Goal: Task Accomplishment & Management: Use online tool/utility

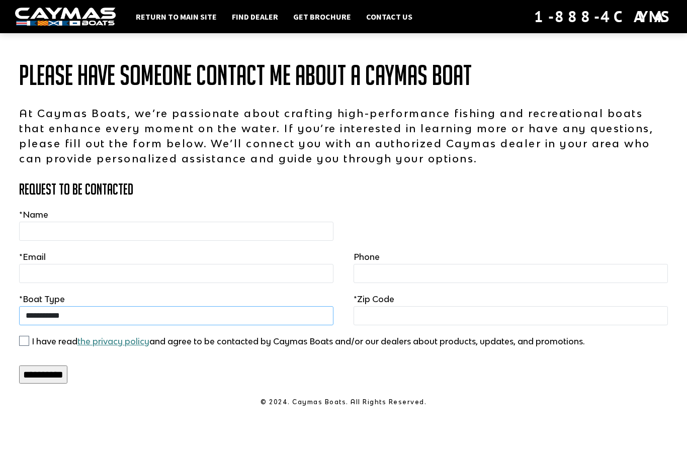
click at [267, 325] on select "**********" at bounding box center [176, 315] width 314 height 19
select select "**********"
click at [165, 241] on input "text" at bounding box center [176, 231] width 314 height 19
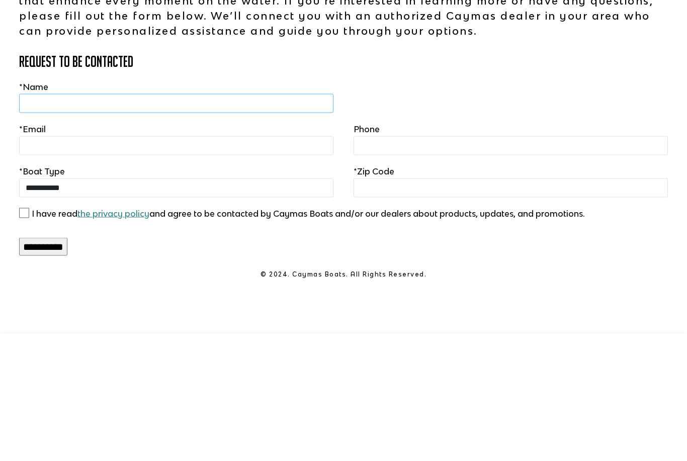
type input "**********"
click at [393, 306] on input "text" at bounding box center [511, 315] width 314 height 19
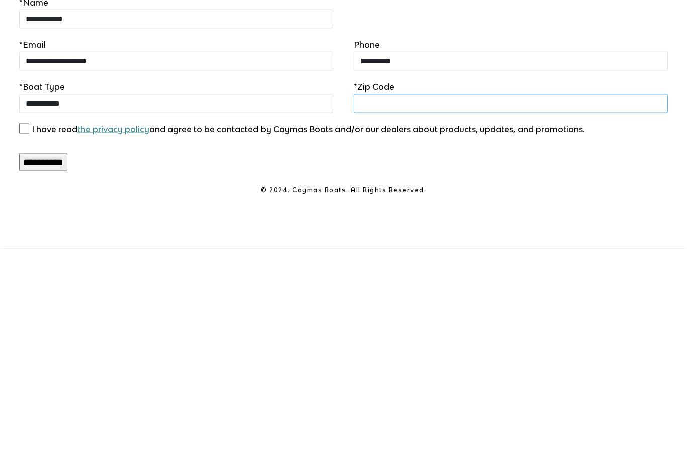
type input "*****"
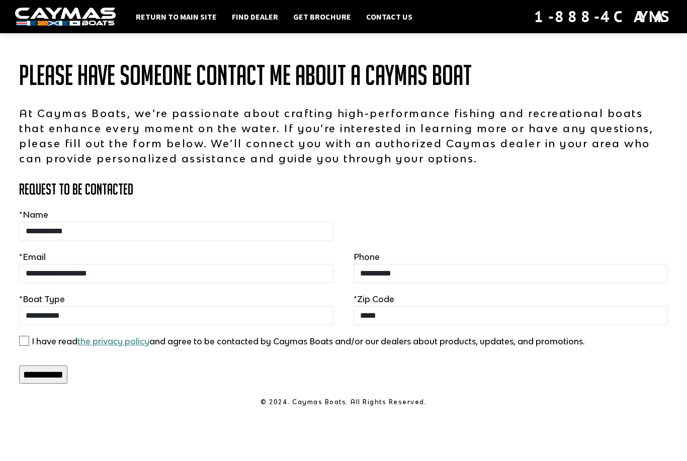
click at [67, 366] on input "**********" at bounding box center [43, 375] width 48 height 18
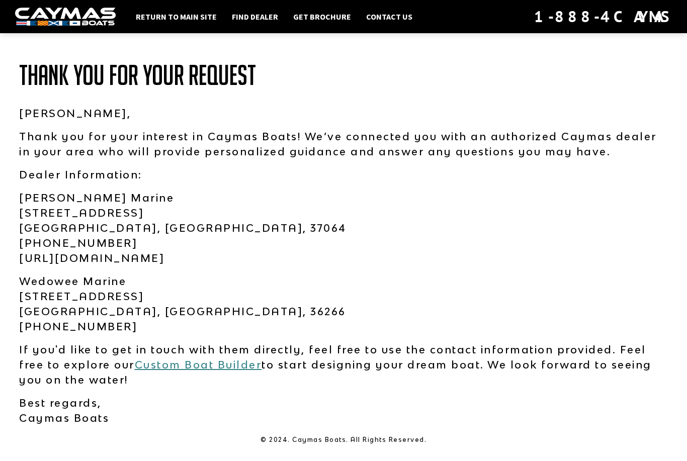
click at [218, 359] on link "Custom Boat Builder" at bounding box center [198, 365] width 127 height 12
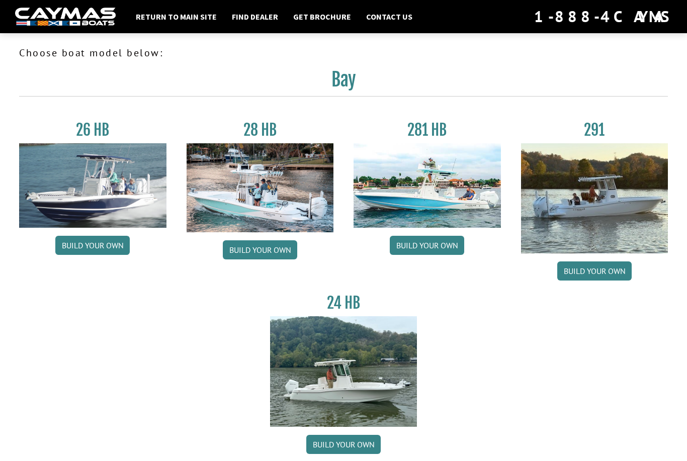
click at [607, 275] on link "Build your own" at bounding box center [594, 271] width 74 height 19
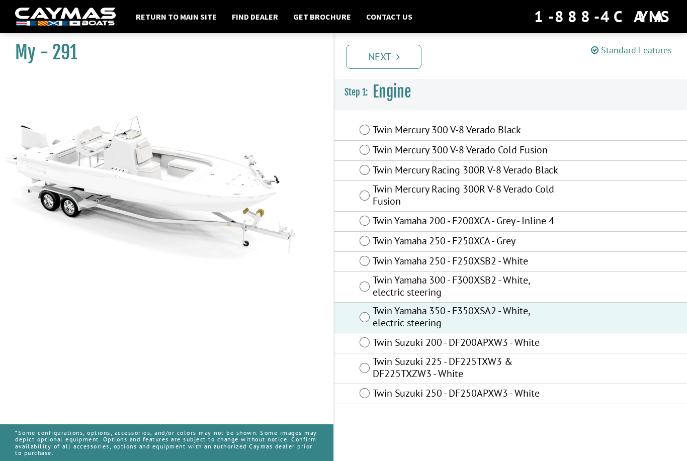
click at [395, 63] on link "Next" at bounding box center [383, 57] width 75 height 24
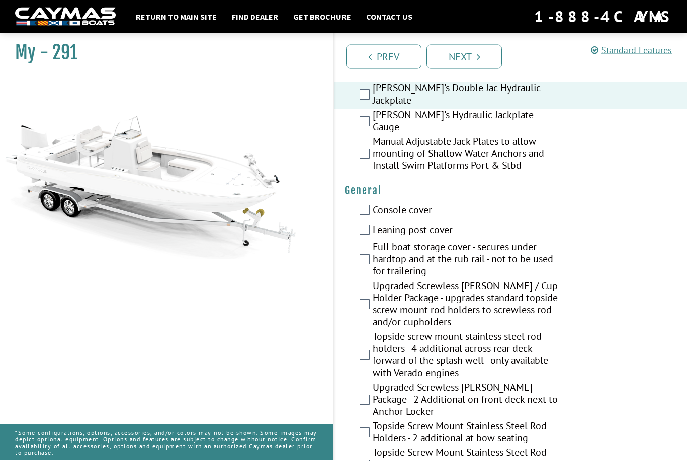
scroll to position [677, 0]
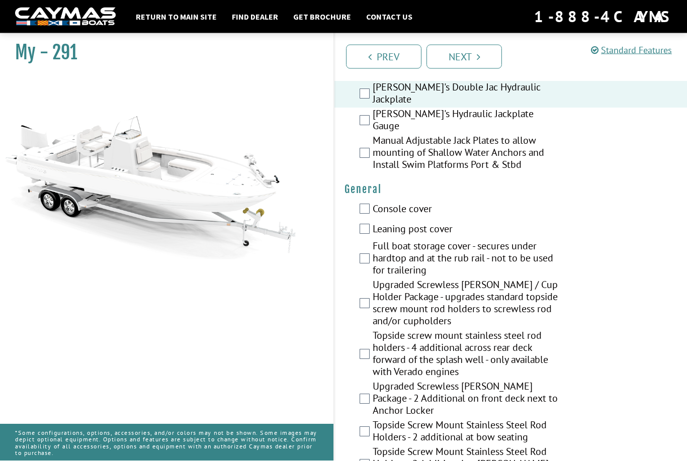
click at [362, 218] on div "Console cover" at bounding box center [510, 210] width 353 height 20
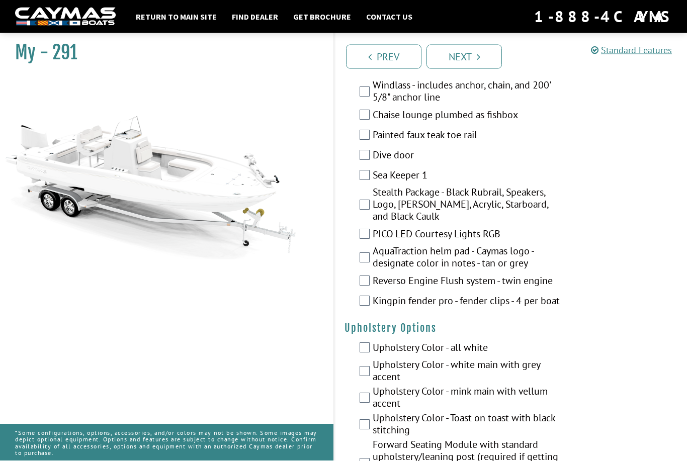
scroll to position [2158, 0]
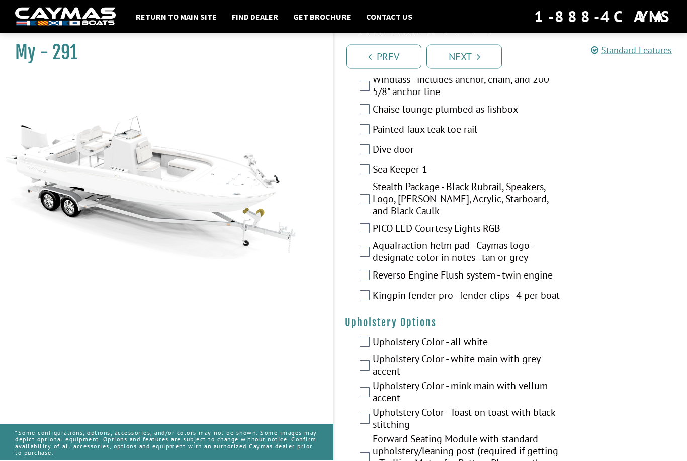
click at [482, 63] on link "Next" at bounding box center [464, 57] width 75 height 24
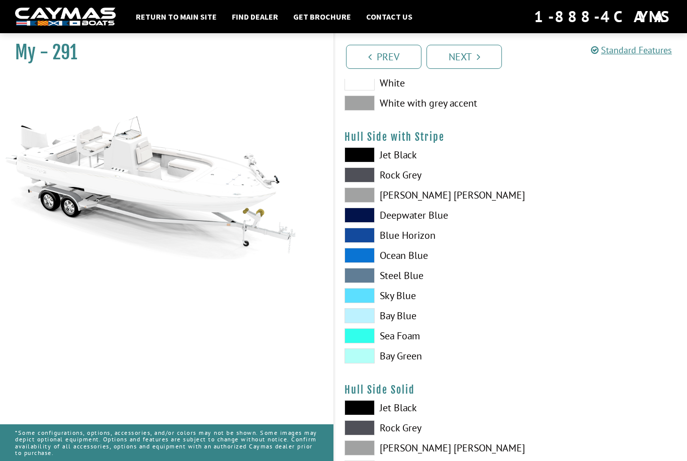
scroll to position [0, 0]
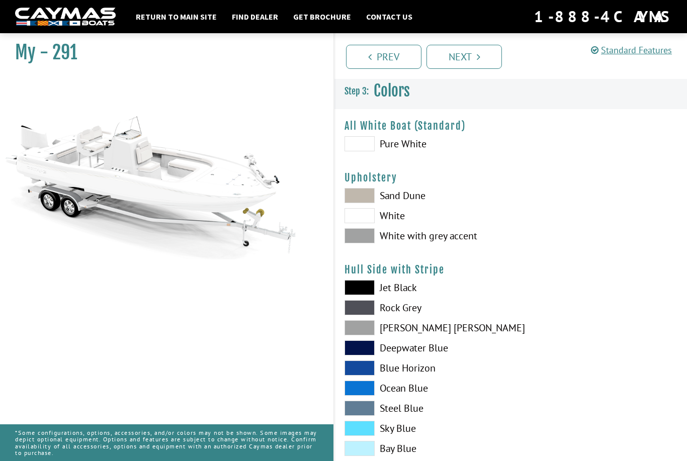
click at [365, 147] on span at bounding box center [360, 143] width 30 height 15
click at [367, 201] on span at bounding box center [360, 195] width 30 height 15
click at [366, 242] on span at bounding box center [360, 235] width 30 height 15
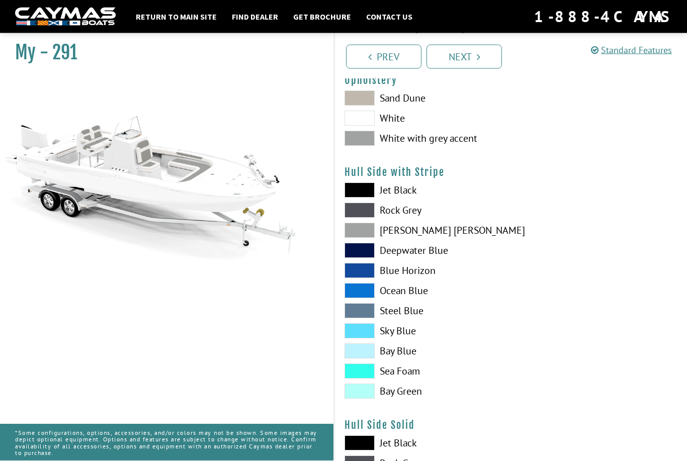
scroll to position [98, 0]
click at [368, 354] on span at bounding box center [360, 351] width 30 height 15
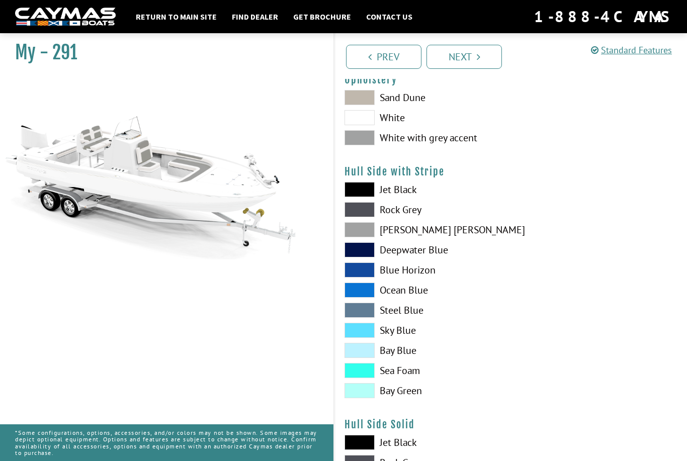
click at [373, 353] on span at bounding box center [360, 350] width 30 height 15
click at [371, 397] on span at bounding box center [360, 390] width 30 height 15
click at [370, 376] on span at bounding box center [360, 370] width 30 height 15
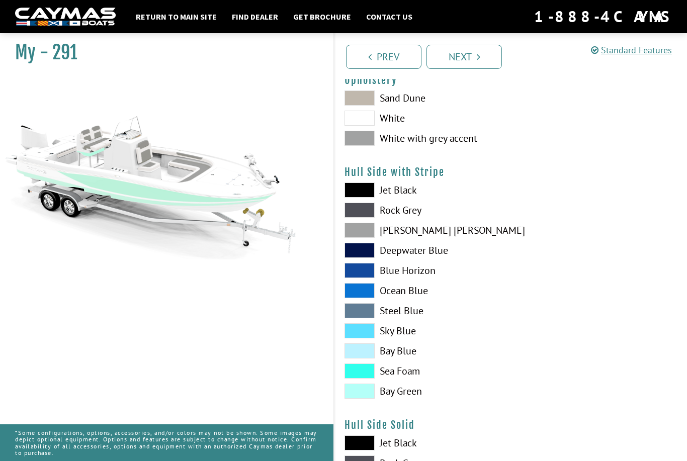
scroll to position [100, 0]
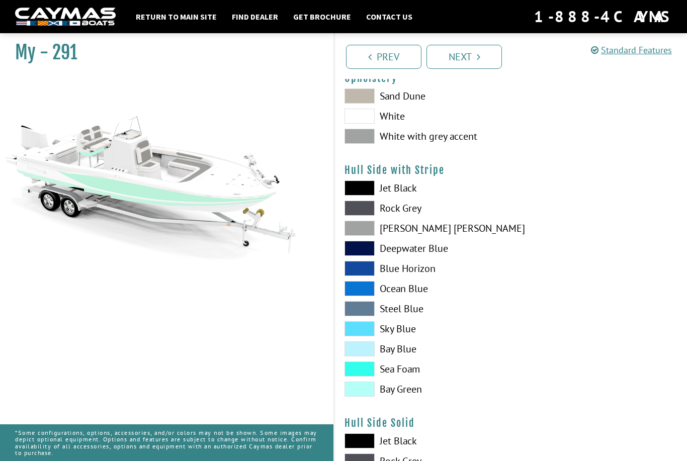
click at [368, 209] on span at bounding box center [360, 208] width 30 height 15
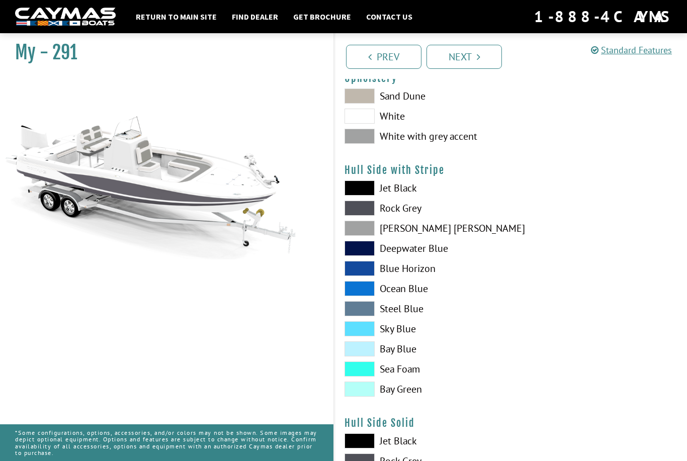
click at [369, 396] on span at bounding box center [360, 389] width 30 height 15
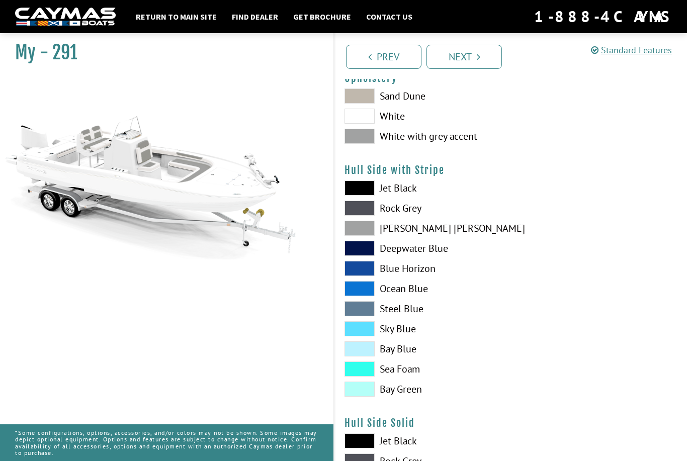
click at [367, 371] on span at bounding box center [360, 369] width 30 height 15
click at [369, 392] on span at bounding box center [360, 389] width 30 height 15
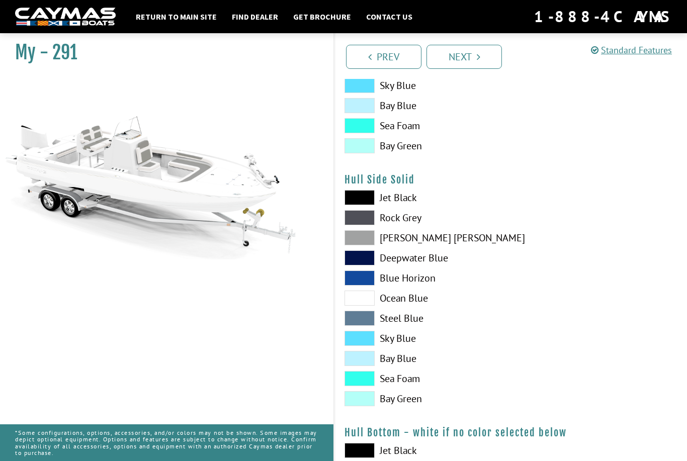
scroll to position [386, 0]
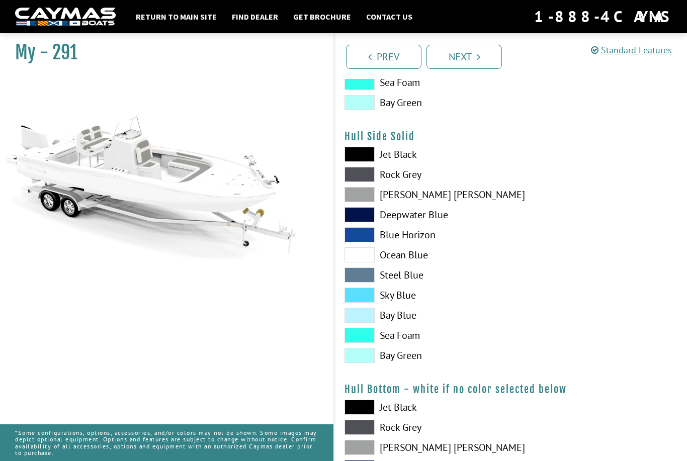
click at [367, 363] on span at bounding box center [360, 355] width 30 height 15
click at [366, 362] on span at bounding box center [360, 355] width 30 height 15
click at [371, 363] on span at bounding box center [360, 355] width 30 height 15
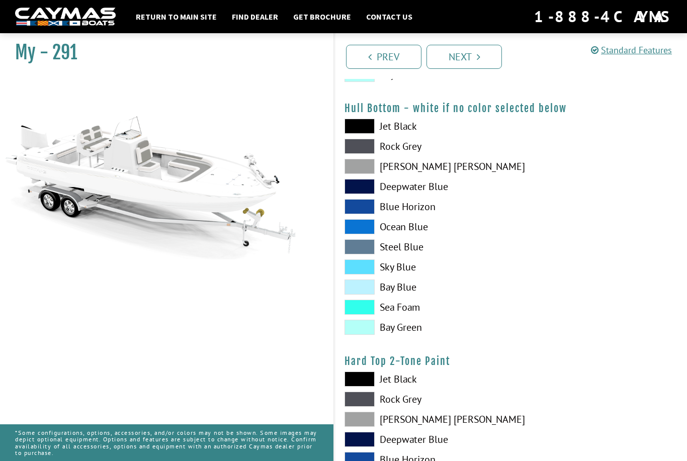
scroll to position [701, 0]
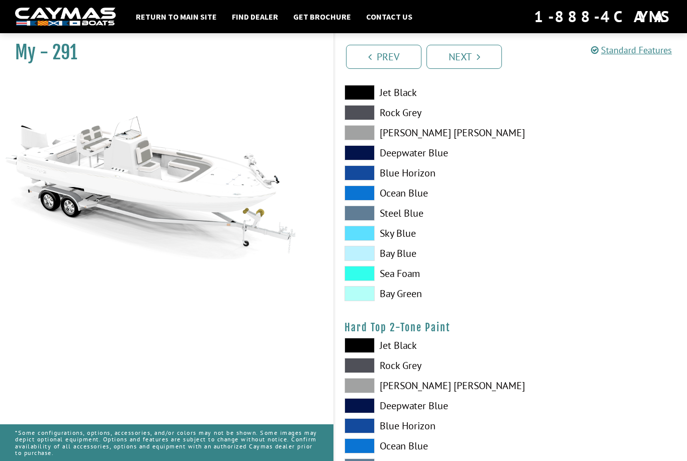
click at [370, 301] on span at bounding box center [360, 293] width 30 height 15
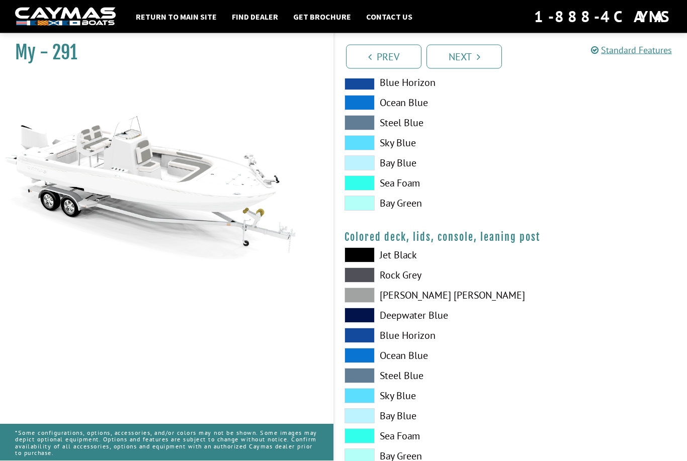
scroll to position [1049, 0]
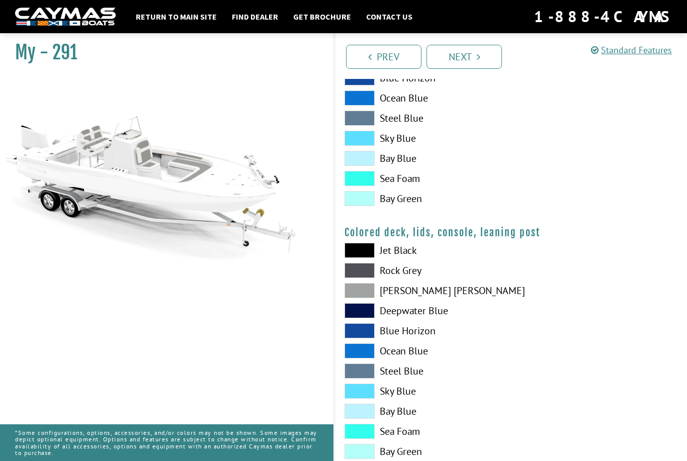
click at [357, 454] on span at bounding box center [360, 451] width 30 height 15
click at [495, 436] on label "Sea Foam" at bounding box center [423, 431] width 156 height 15
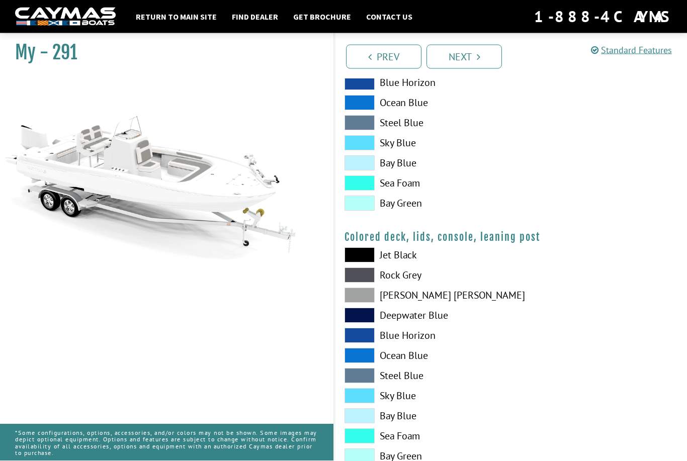
scroll to position [1014, 0]
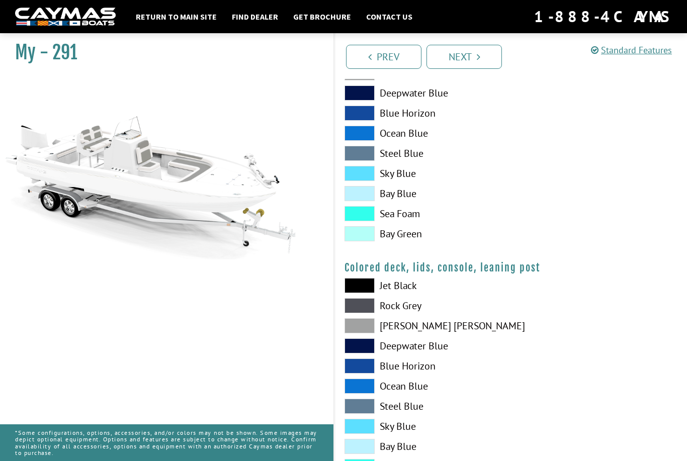
click at [480, 62] on link "Next" at bounding box center [464, 57] width 75 height 24
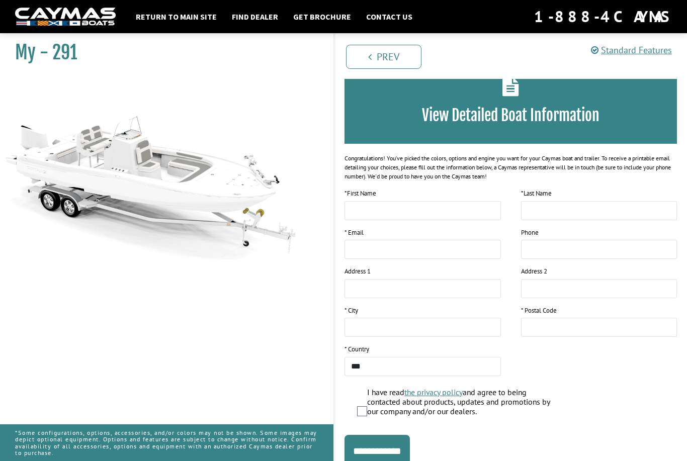
scroll to position [0, 0]
